Goal: Task Accomplishment & Management: Use online tool/utility

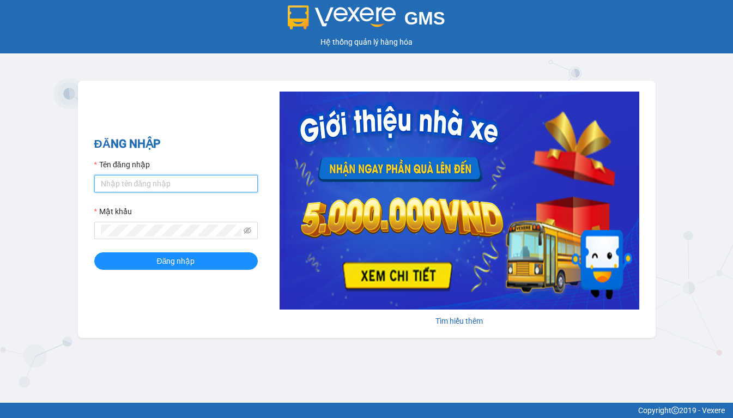
click at [155, 182] on input "Tên đăng nhập" at bounding box center [175, 183] width 163 height 17
type input "hanh01.phuchai"
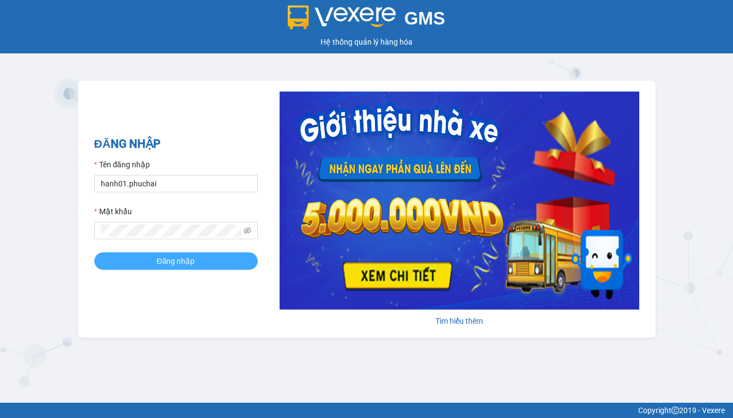
click at [173, 261] on span "Đăng nhập" at bounding box center [176, 261] width 38 height 12
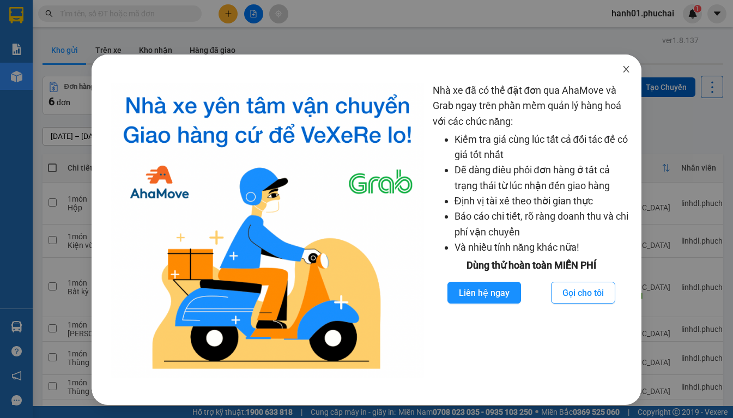
click at [625, 71] on icon "close" at bounding box center [626, 69] width 6 height 7
